Goal: Transaction & Acquisition: Purchase product/service

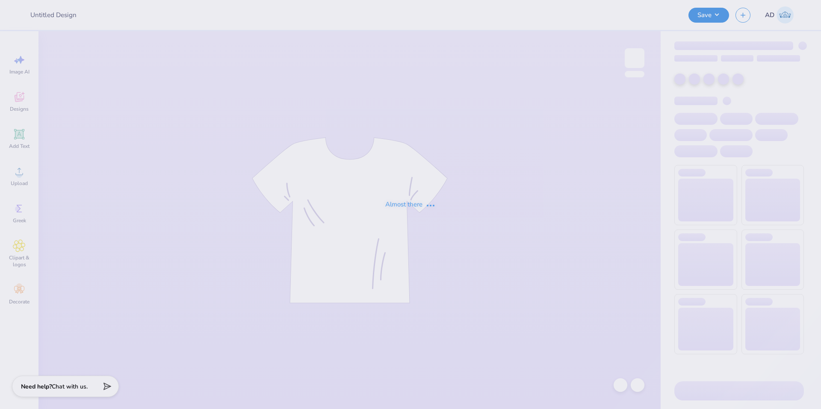
type input "[PERSON_NAME] : [PERSON_NAME] University"
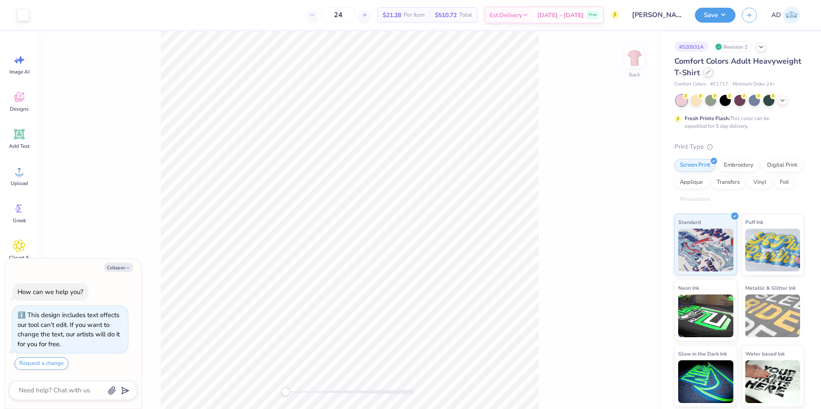
click at [708, 76] on div at bounding box center [707, 72] width 9 height 9
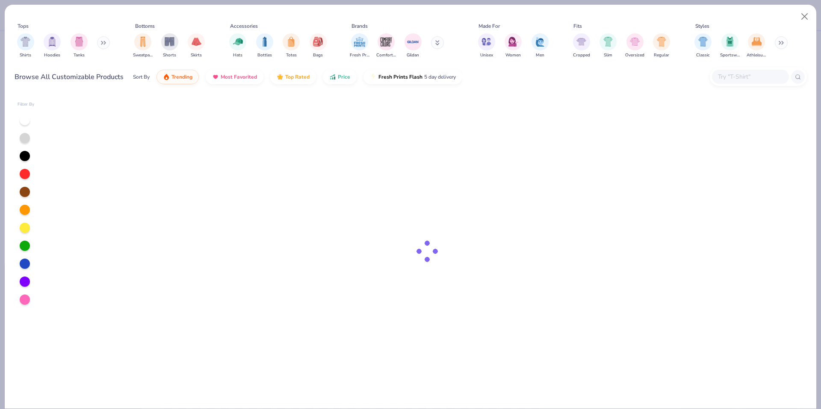
type textarea "x"
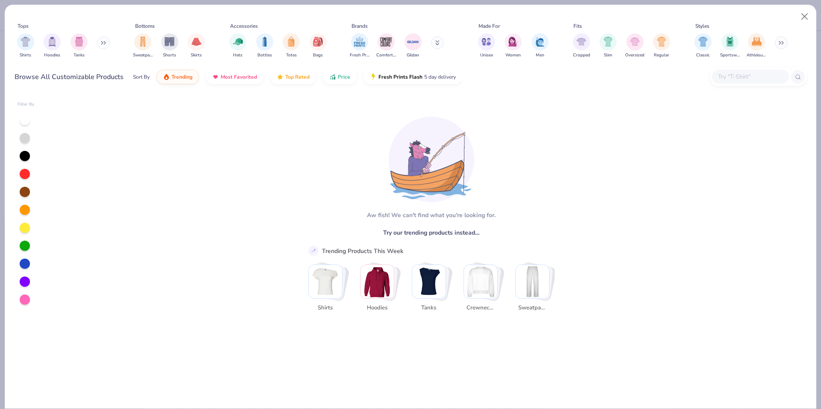
click at [745, 77] on input "text" at bounding box center [750, 77] width 66 height 10
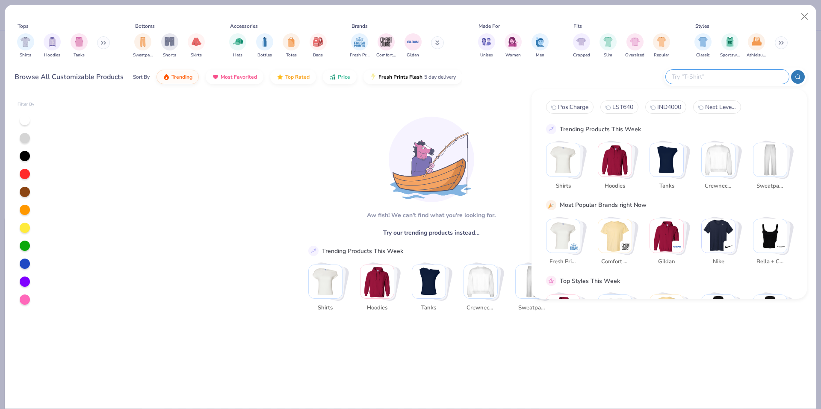
paste input "257"
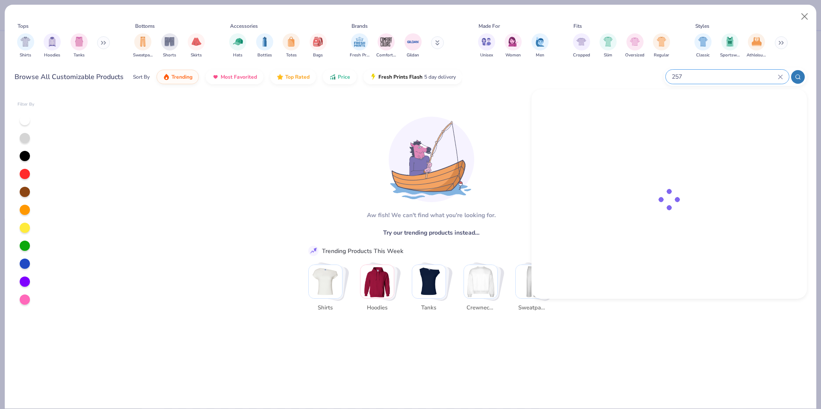
type input "257"
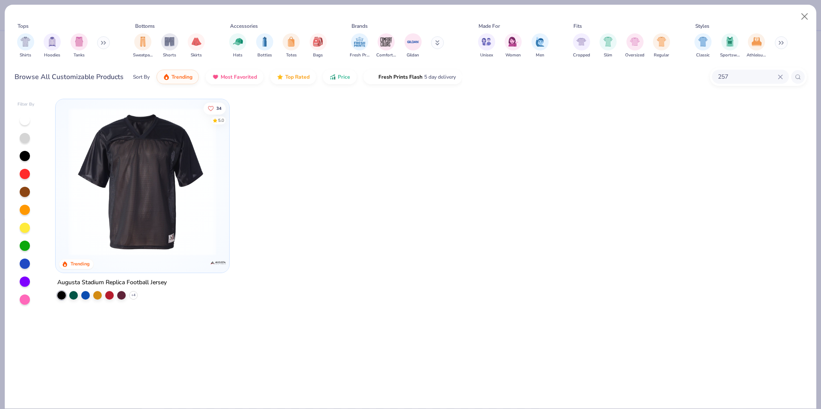
click at [186, 218] on img at bounding box center [142, 182] width 157 height 148
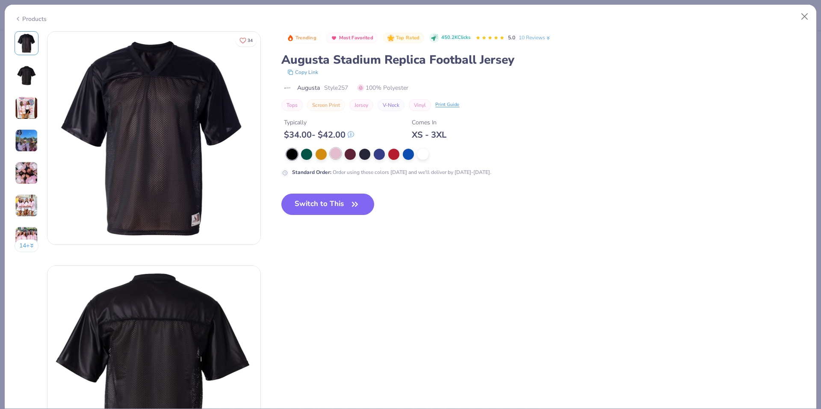
click at [337, 154] on div at bounding box center [335, 153] width 11 height 11
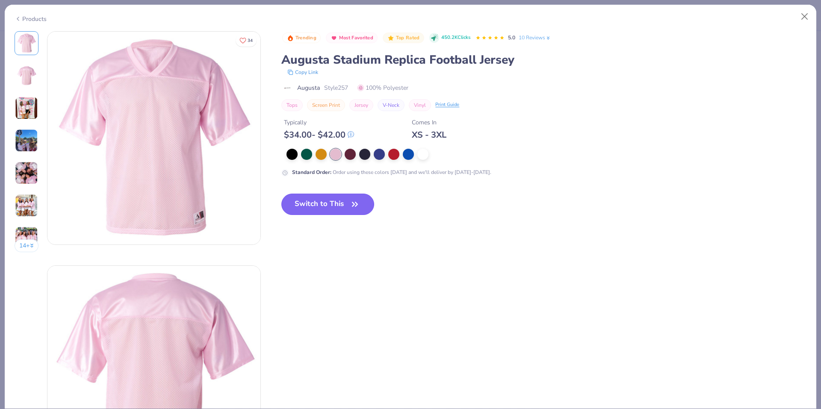
click at [354, 201] on icon "button" at bounding box center [355, 204] width 12 height 12
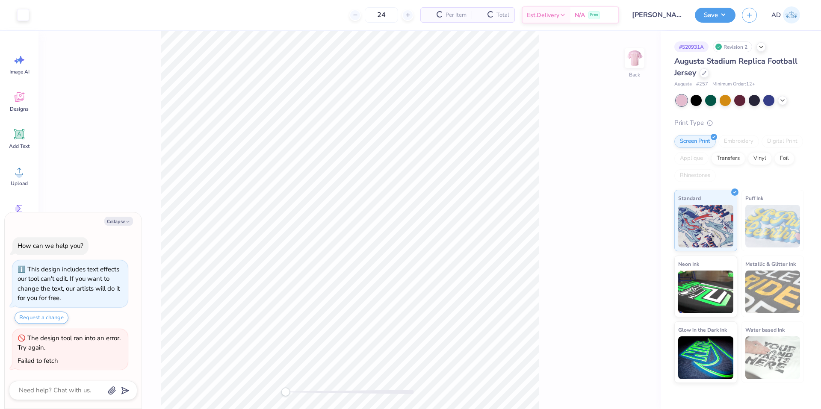
type textarea "x"
